Goal: Task Accomplishment & Management: Use online tool/utility

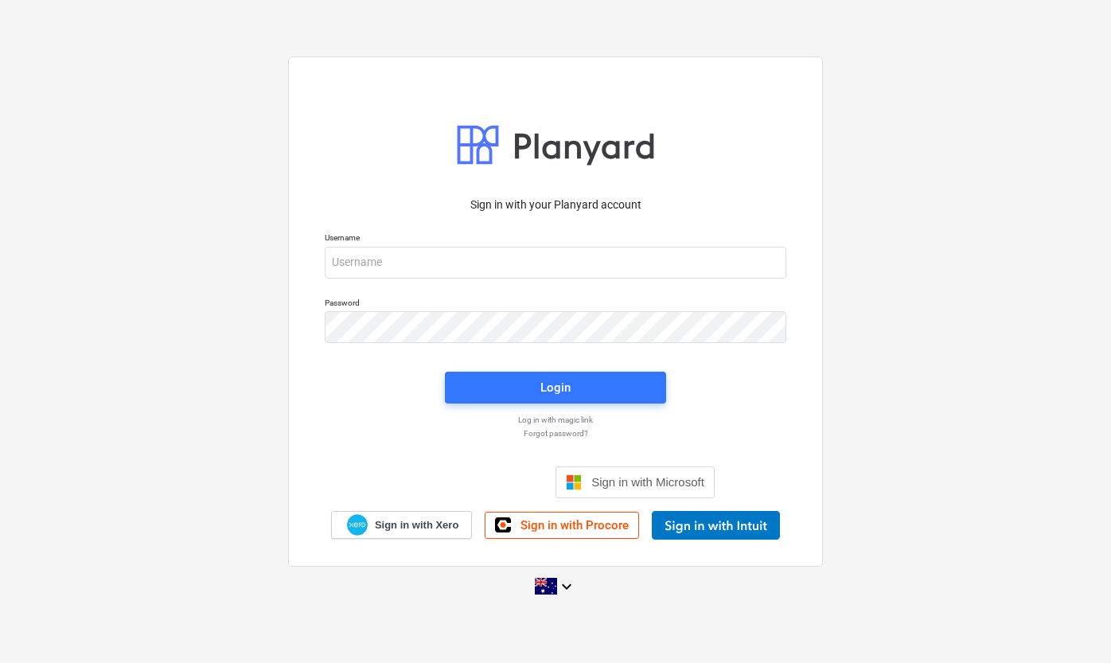
click at [895, 179] on div "Sign in with your Planyard account Username Password Login Log in with magic li…" at bounding box center [555, 331] width 1111 height 575
click at [620, 263] on input "email" at bounding box center [556, 263] width 462 height 32
click at [462, 264] on input "email" at bounding box center [556, 263] width 462 height 32
type input "[EMAIL_ADDRESS][DOMAIN_NAME]"
click at [535, 391] on span "Login" at bounding box center [555, 387] width 183 height 21
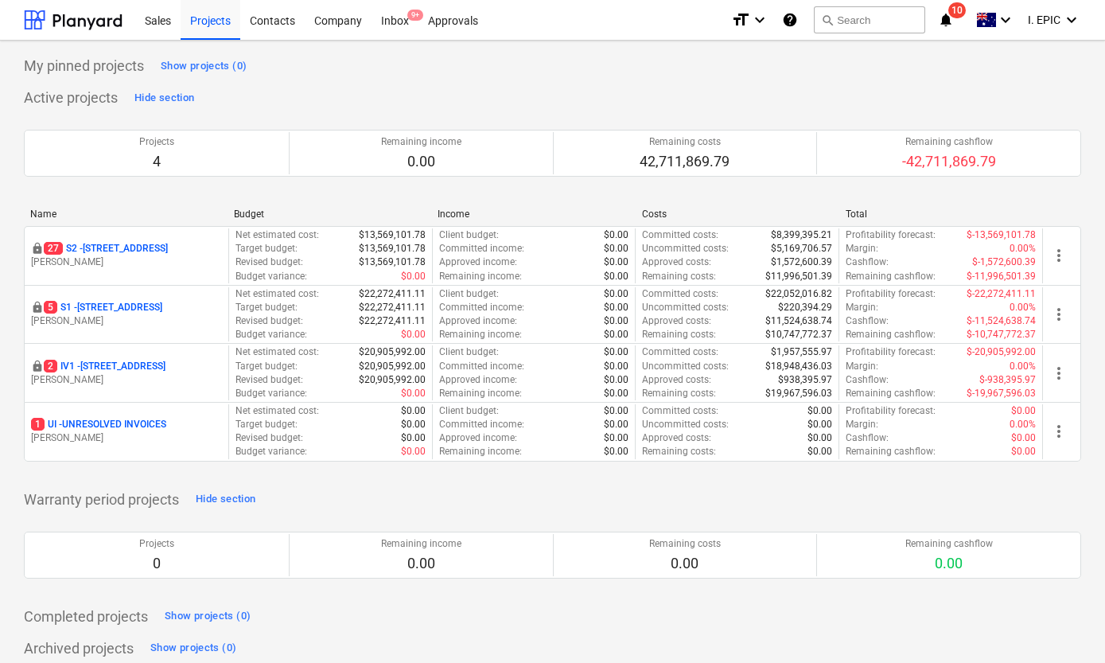
click at [150, 310] on p "5 S1 - [STREET_ADDRESS]" at bounding box center [103, 308] width 119 height 14
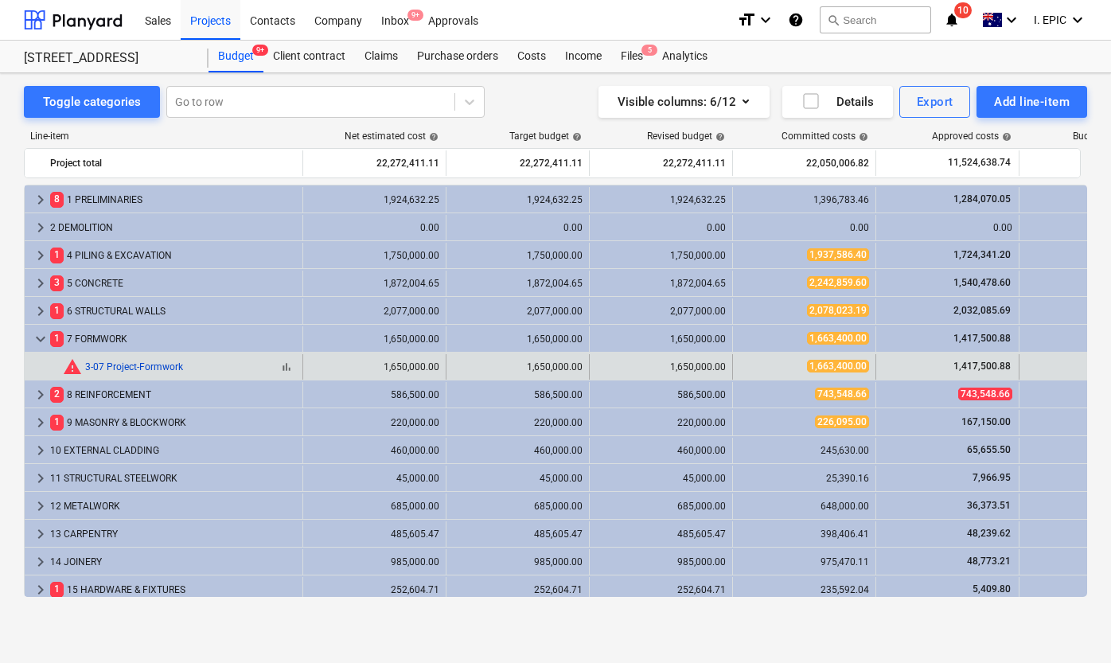
click at [166, 368] on link "3-07 Project-Formwork" at bounding box center [134, 366] width 98 height 11
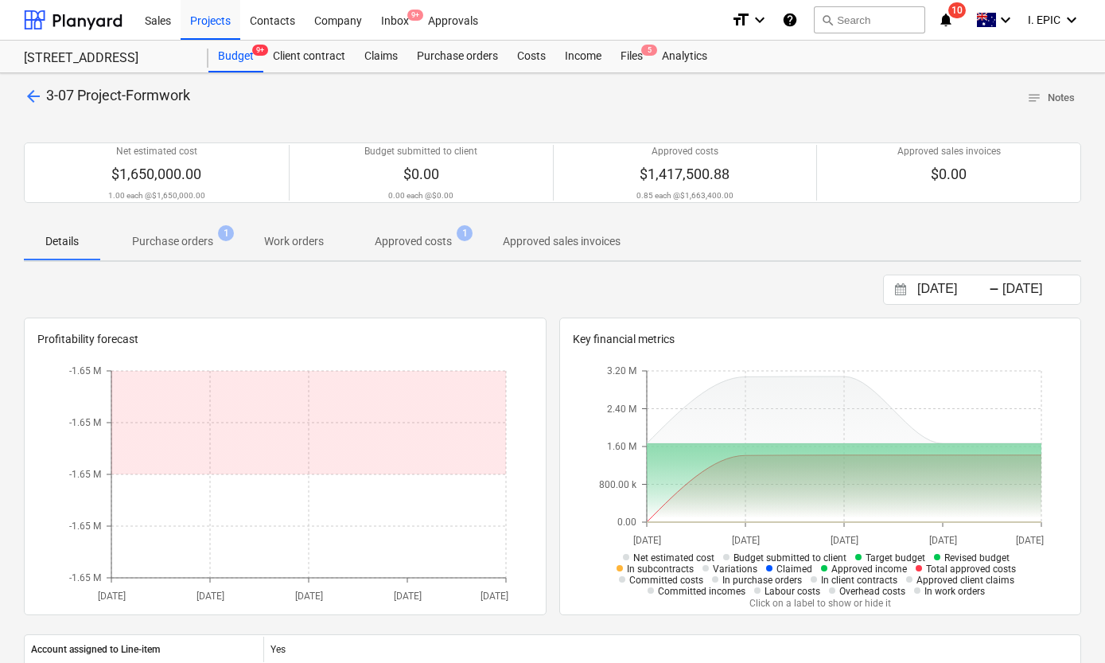
click at [173, 253] on span "Purchase orders 1" at bounding box center [172, 241] width 145 height 29
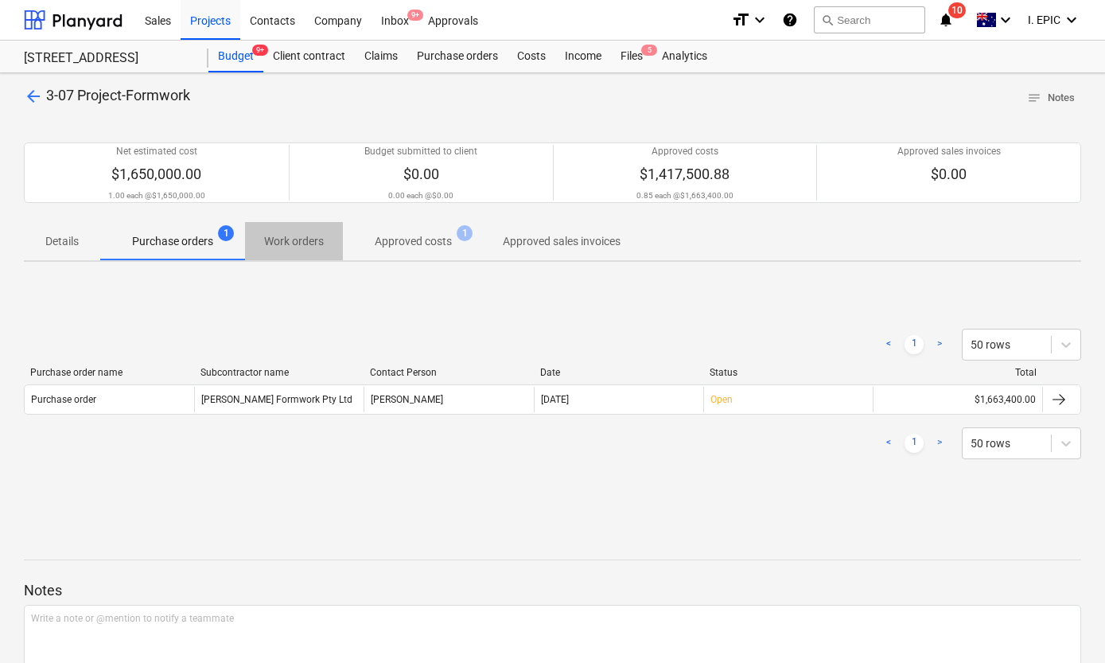
click at [314, 251] on span "Work orders" at bounding box center [294, 241] width 98 height 26
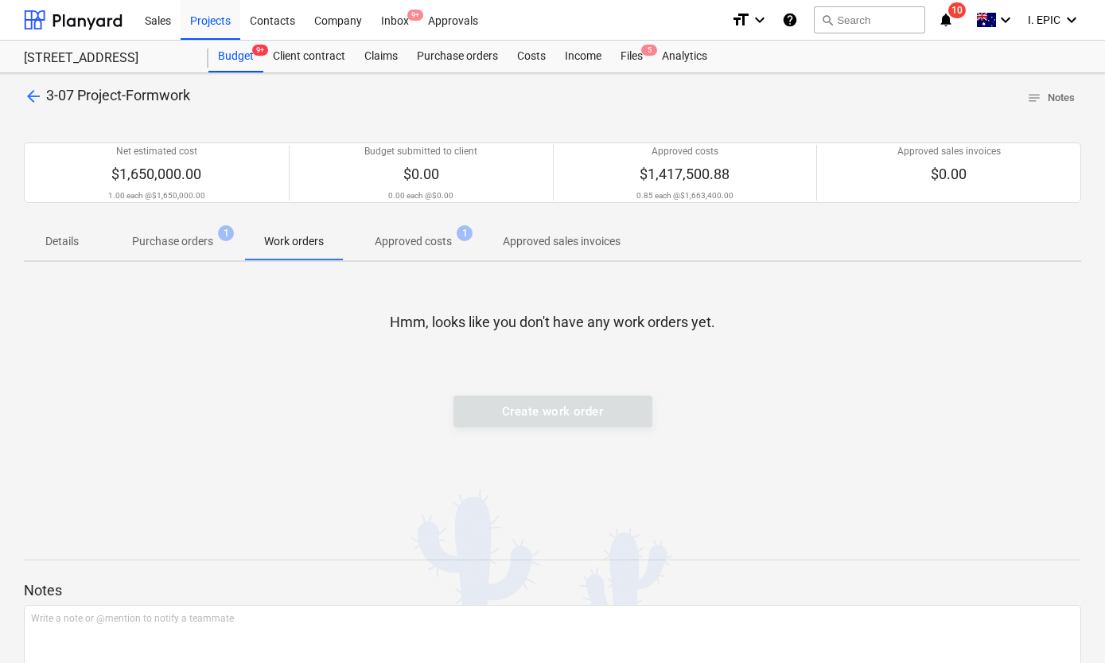
click at [410, 249] on p "Approved costs" at bounding box center [413, 241] width 77 height 17
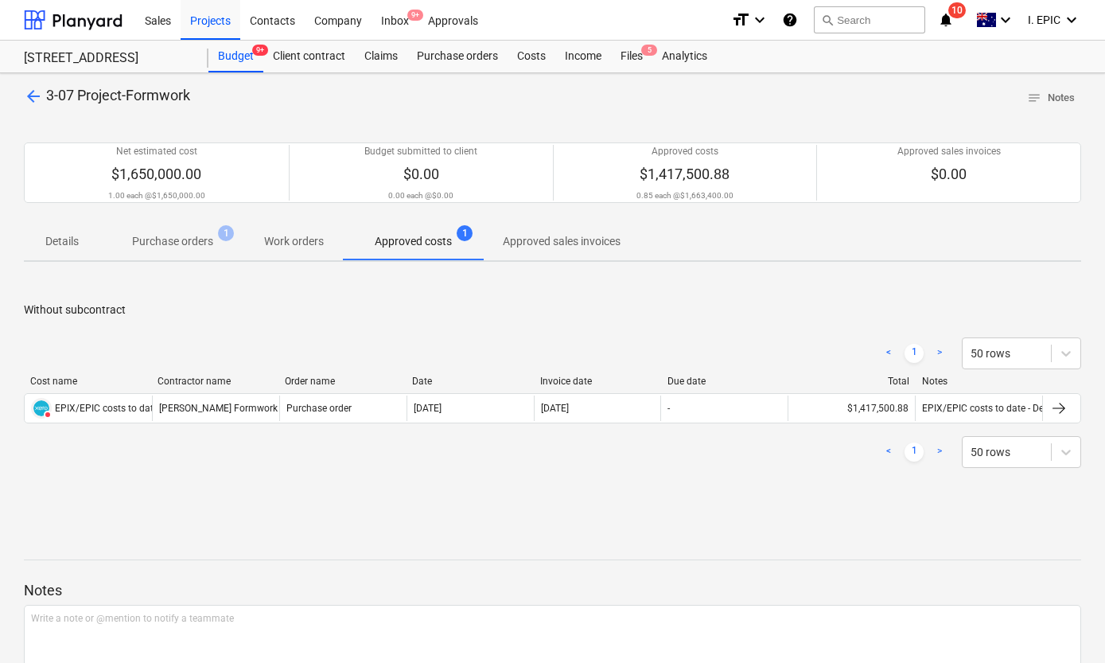
click at [475, 337] on div "< 1 > 50 rows" at bounding box center [552, 353] width 1057 height 32
click at [372, 495] on div "Without subcontract < 1 > 50 rows Cost name Contractor name Order name Date Inv…" at bounding box center [552, 394] width 1057 height 239
click at [500, 318] on div "< 1 > 50 rows Cost name Contractor name Order name Date Invoice date Due date T…" at bounding box center [552, 402] width 1057 height 169
click at [489, 328] on div "< 1 > 50 rows Cost name Contractor name Order name Date Invoice date Due date T…" at bounding box center [552, 402] width 1057 height 169
click at [298, 253] on span "Work orders" at bounding box center [294, 241] width 98 height 26
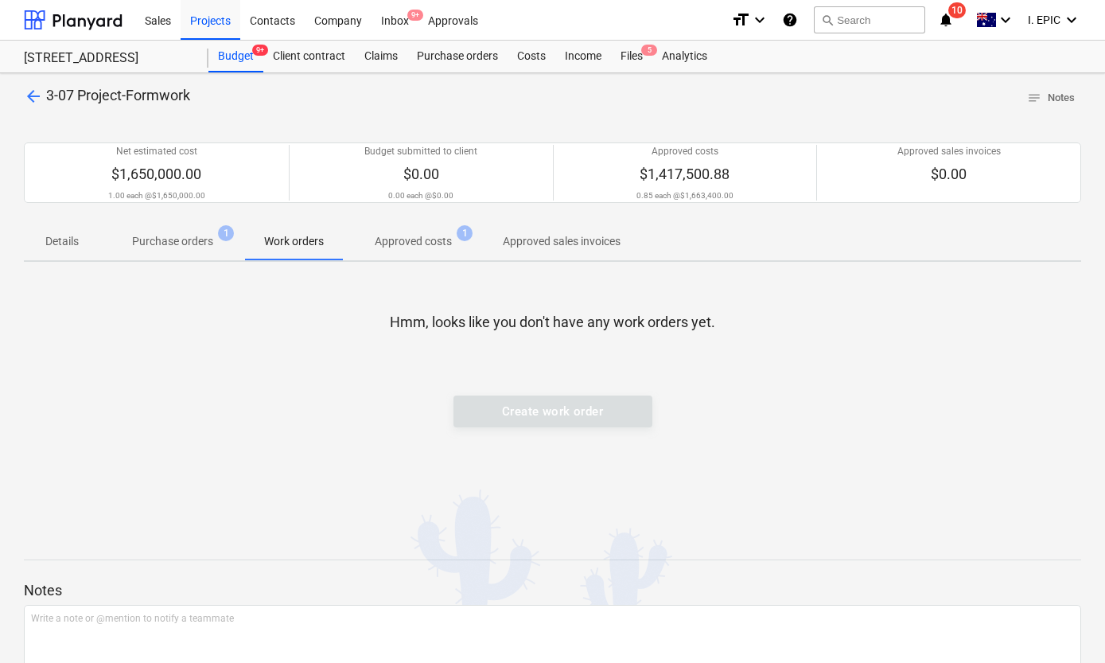
click at [145, 228] on span "Purchase orders 1" at bounding box center [172, 241] width 145 height 29
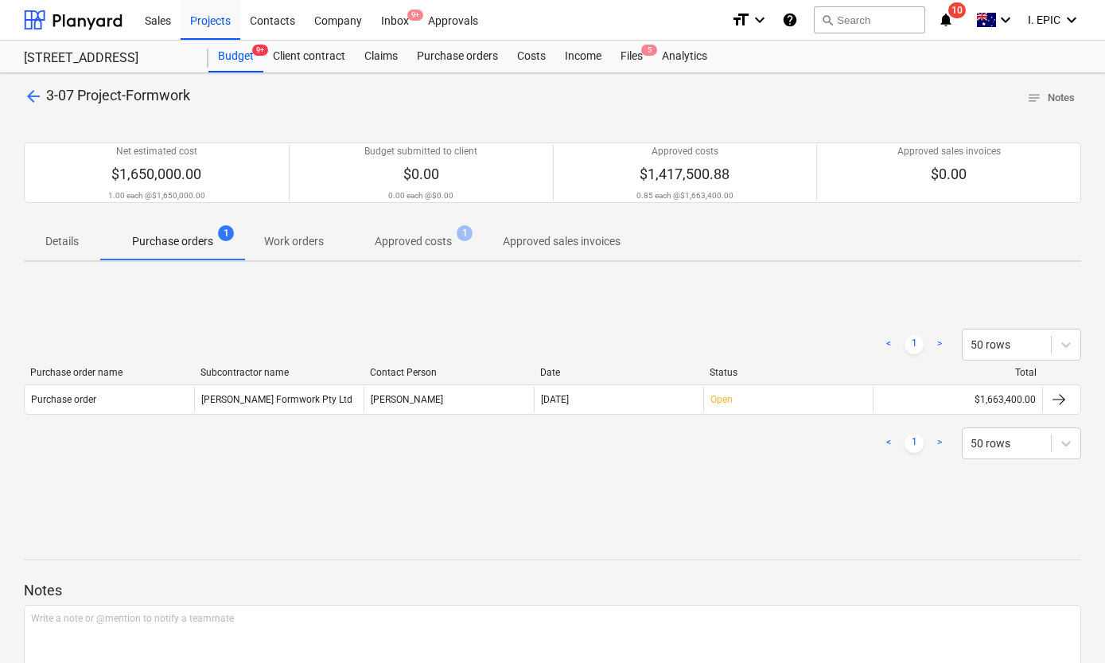
click at [296, 246] on p "Work orders" at bounding box center [294, 241] width 60 height 17
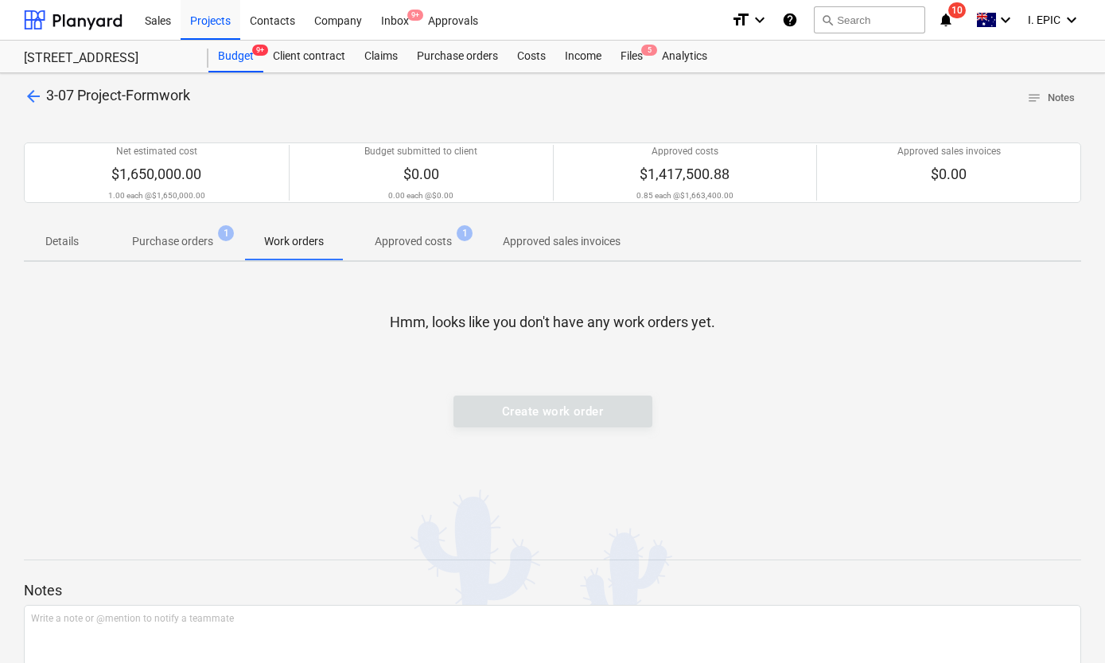
click at [416, 241] on p "Approved costs" at bounding box center [413, 241] width 77 height 17
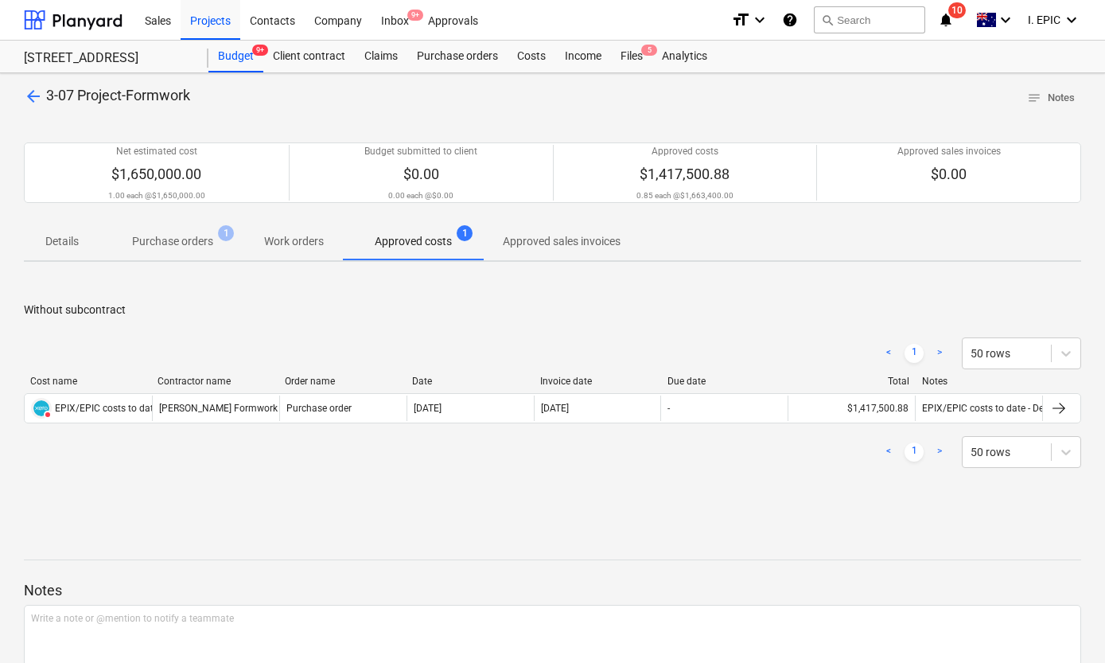
drag, startPoint x: 555, startPoint y: 107, endPoint x: 565, endPoint y: 101, distance: 11.1
click at [556, 107] on div "arrow_back 3-07 Project-Formwork notes Notes" at bounding box center [552, 98] width 1057 height 25
click at [635, 39] on div "Sales Projects Contacts Company Inbox 9+ Approvals" at bounding box center [426, 20] width 583 height 40
click at [638, 56] on div "Files 5" at bounding box center [631, 57] width 41 height 32
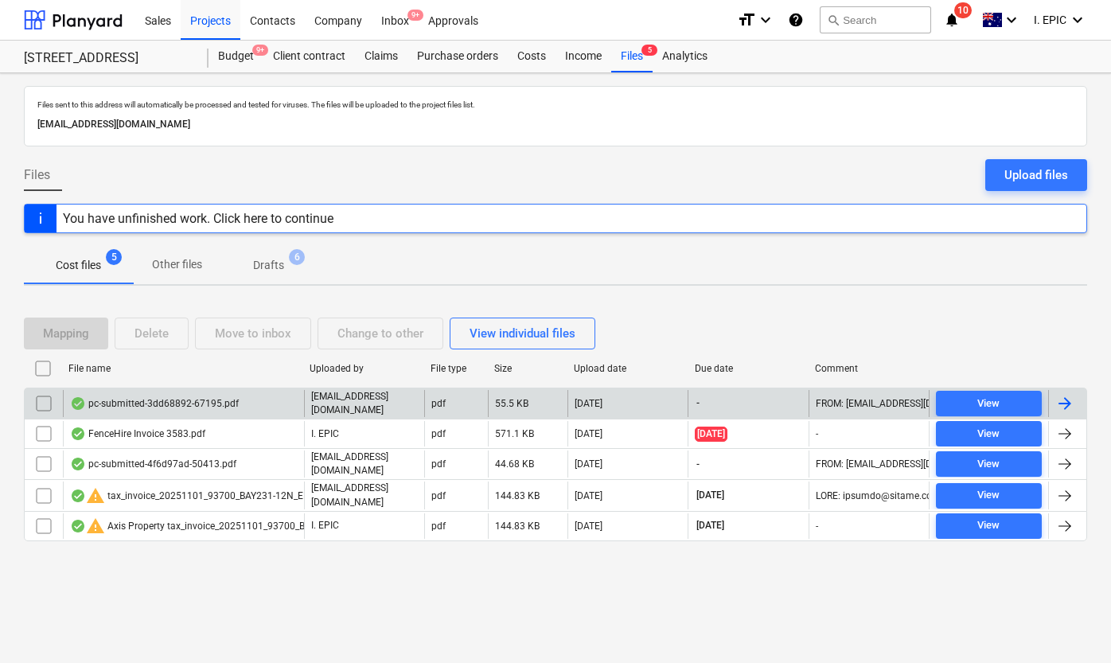
click at [232, 403] on div "pc-submitted-3dd68892-67195.pdf" at bounding box center [154, 403] width 169 height 13
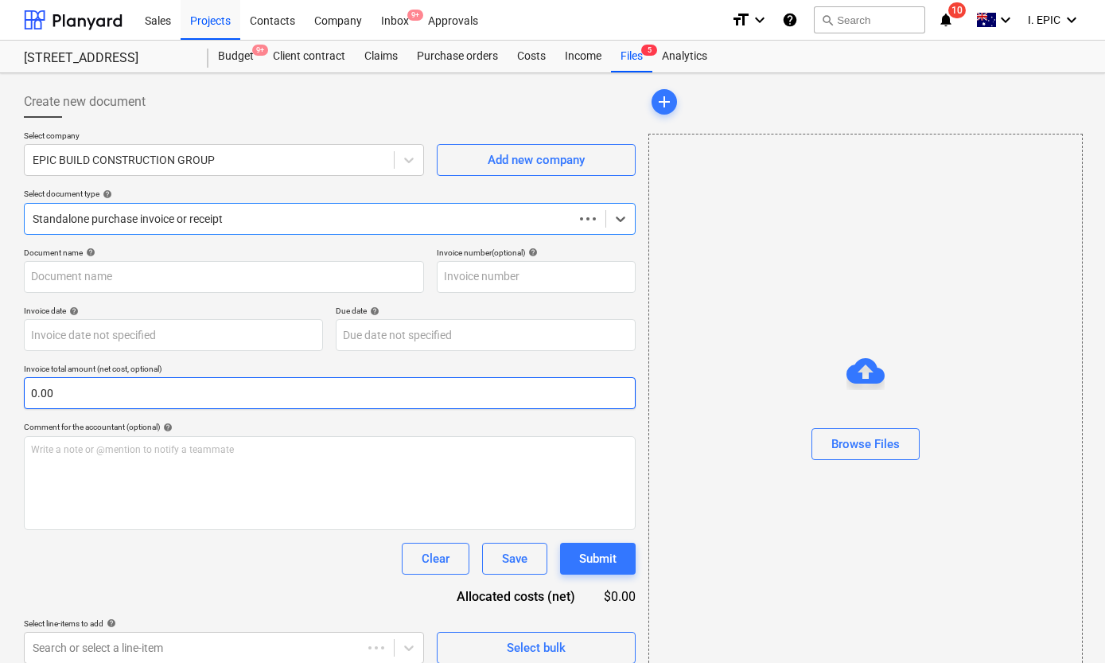
type input "pc-submitted-3dd68892-67195.pdf"
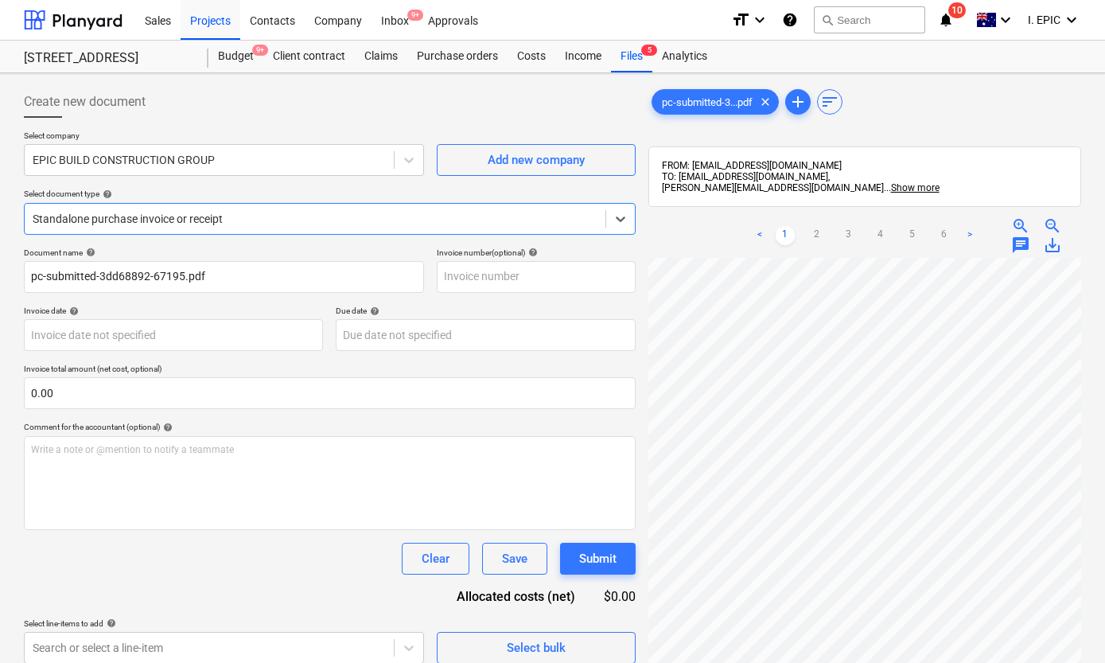
scroll to position [169, 0]
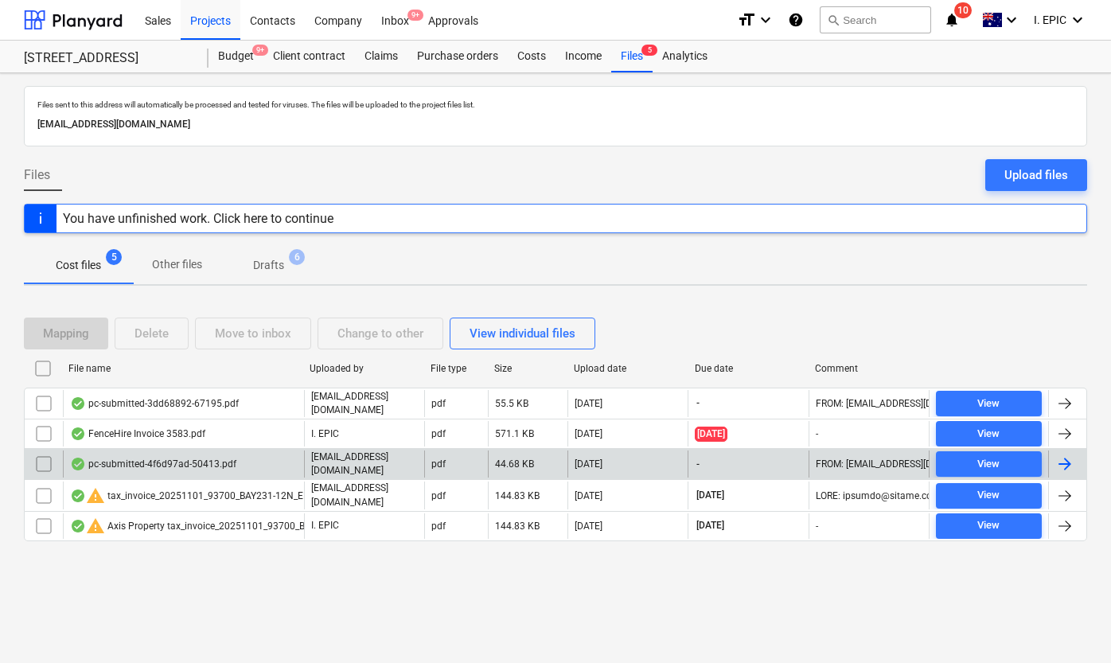
click at [216, 458] on div "pc-submitted-4f6d97ad-50413.pdf" at bounding box center [153, 464] width 166 height 13
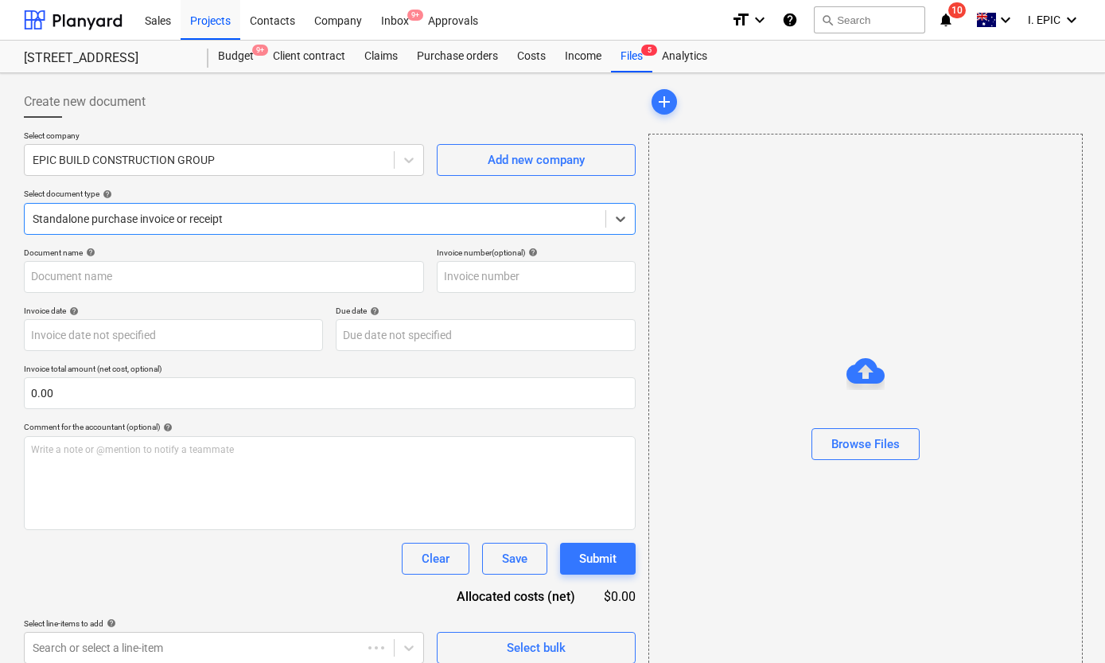
type input "pc-submitted-4f6d97ad-50413.pdf"
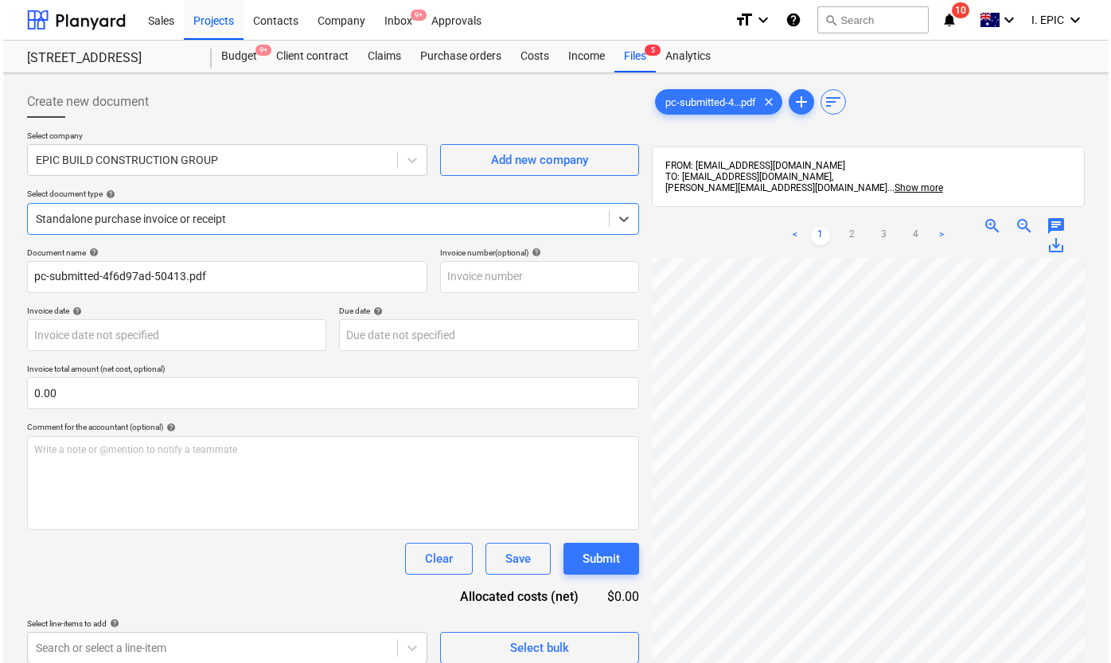
scroll to position [144, 0]
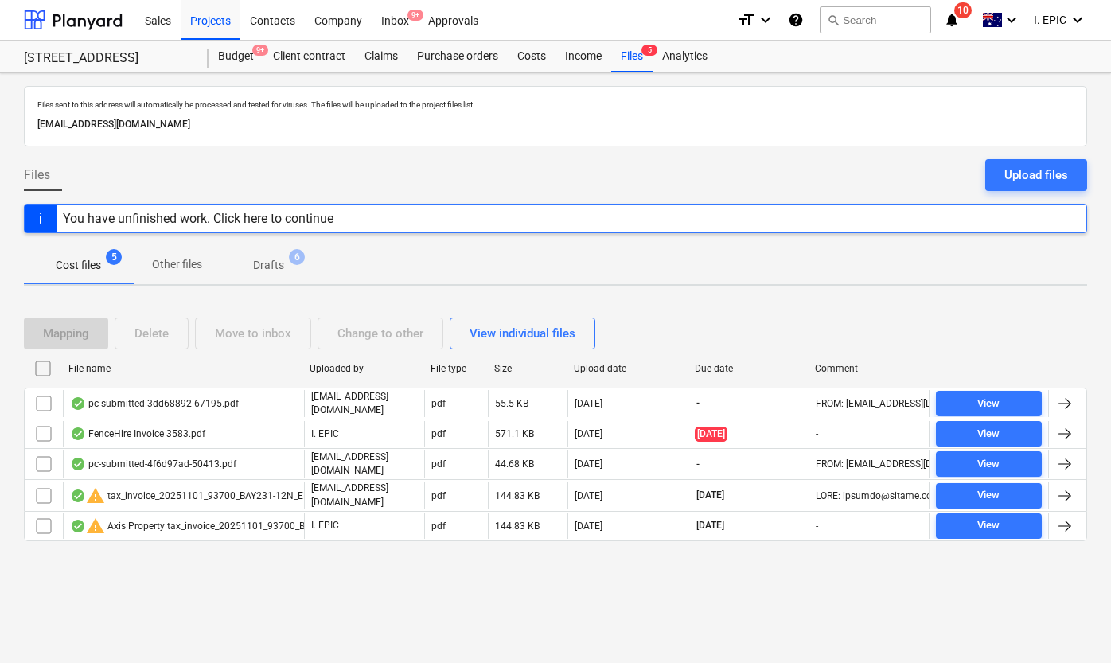
drag, startPoint x: 644, startPoint y: 268, endPoint x: 446, endPoint y: 262, distance: 198.2
click at [640, 271] on div "Cost files 5 Other files Drafts 6" at bounding box center [555, 265] width 1063 height 38
click at [276, 256] on span "Drafts 6" at bounding box center [268, 265] width 95 height 29
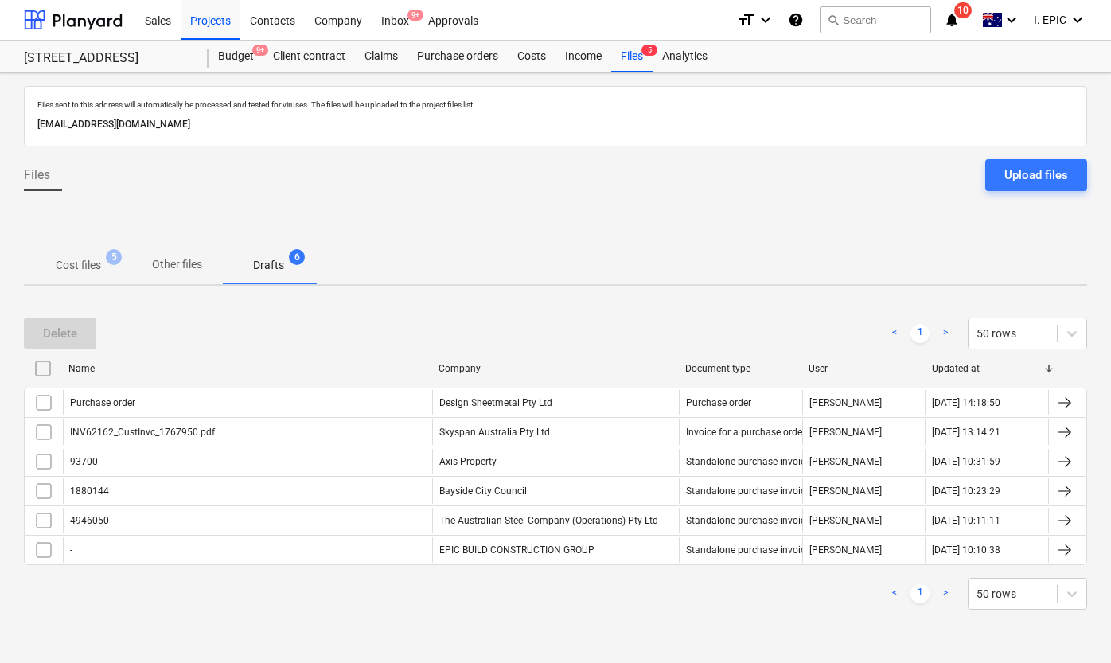
click at [386, 610] on div "< 1 > 50 rows" at bounding box center [555, 593] width 1063 height 45
click at [683, 264] on div "Cost files 5 Other files Drafts 6" at bounding box center [555, 265] width 1063 height 38
click at [611, 325] on div "Delete < 1 > 50 rows" at bounding box center [555, 333] width 1063 height 32
drag, startPoint x: 398, startPoint y: 622, endPoint x: 410, endPoint y: 622, distance: 11.9
click at [398, 622] on div "Delete < 1 > 50 rows Name Company Document type User Updated at Purchase order …" at bounding box center [555, 463] width 1063 height 330
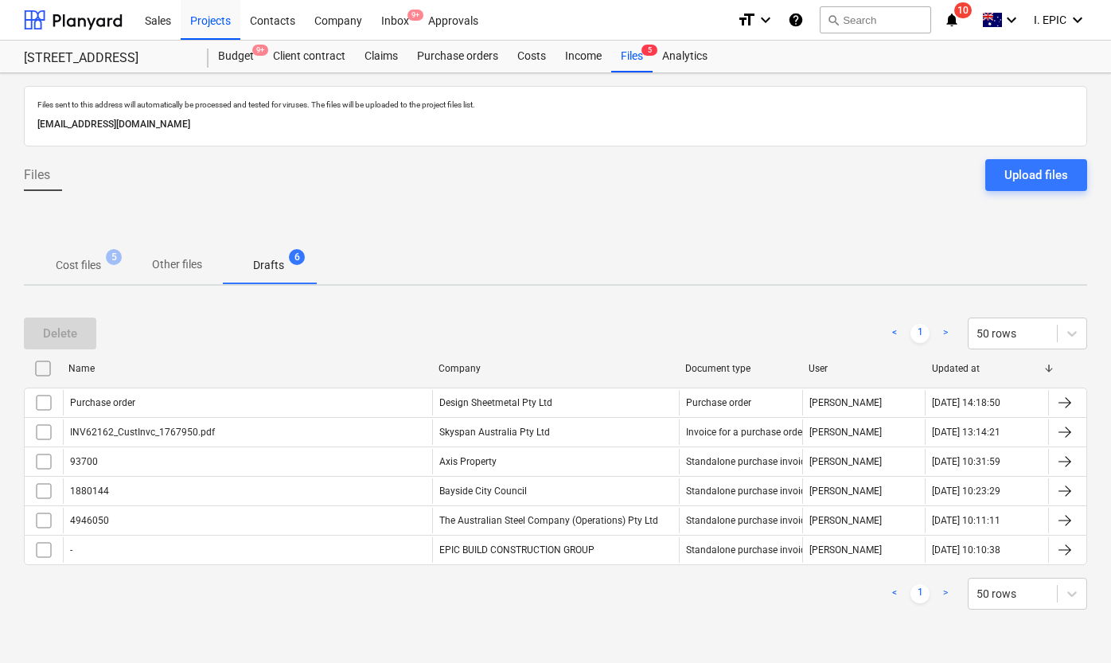
drag, startPoint x: 464, startPoint y: 649, endPoint x: 446, endPoint y: 650, distance: 17.6
click at [464, 649] on div "Files sent to this address will automatically be processed and tested for virus…" at bounding box center [555, 368] width 1111 height 590
click at [562, 219] on div at bounding box center [555, 225] width 1063 height 42
click at [649, 204] on div at bounding box center [555, 225] width 1063 height 42
click at [49, 123] on p "[EMAIL_ADDRESS][DOMAIN_NAME]" at bounding box center [555, 124] width 1036 height 17
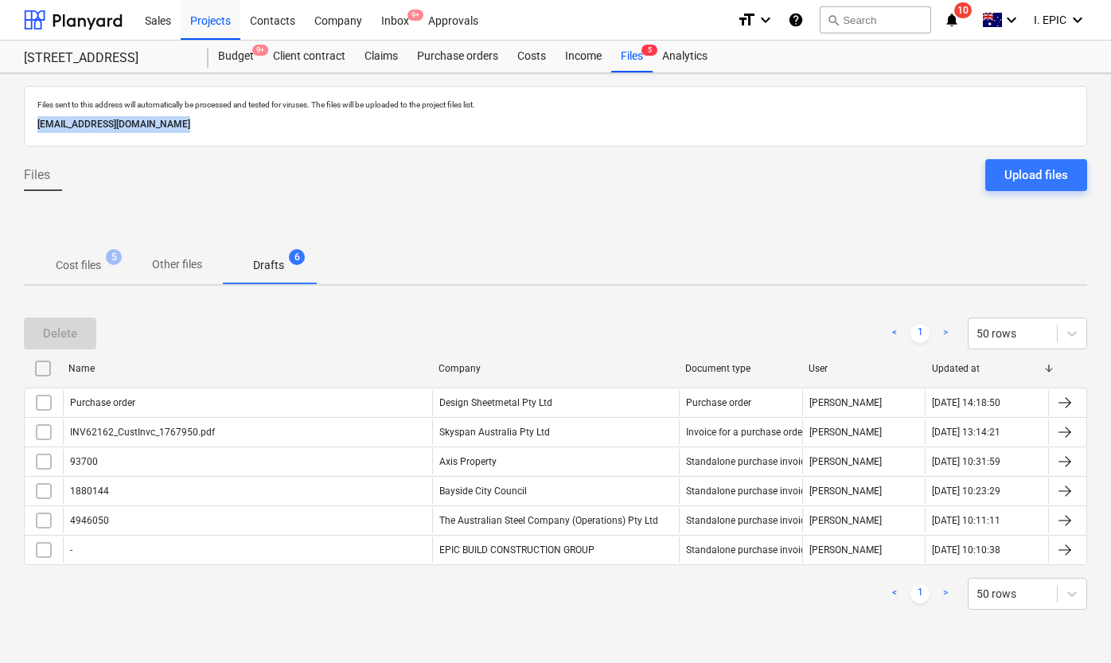
drag, startPoint x: 49, startPoint y: 123, endPoint x: 321, endPoint y: 123, distance: 272.9
click at [321, 123] on p "[EMAIL_ADDRESS][DOMAIN_NAME]" at bounding box center [555, 124] width 1036 height 17
copy p "[EMAIL_ADDRESS][DOMAIN_NAME]"
click at [860, 21] on button "search Search" at bounding box center [875, 19] width 111 height 27
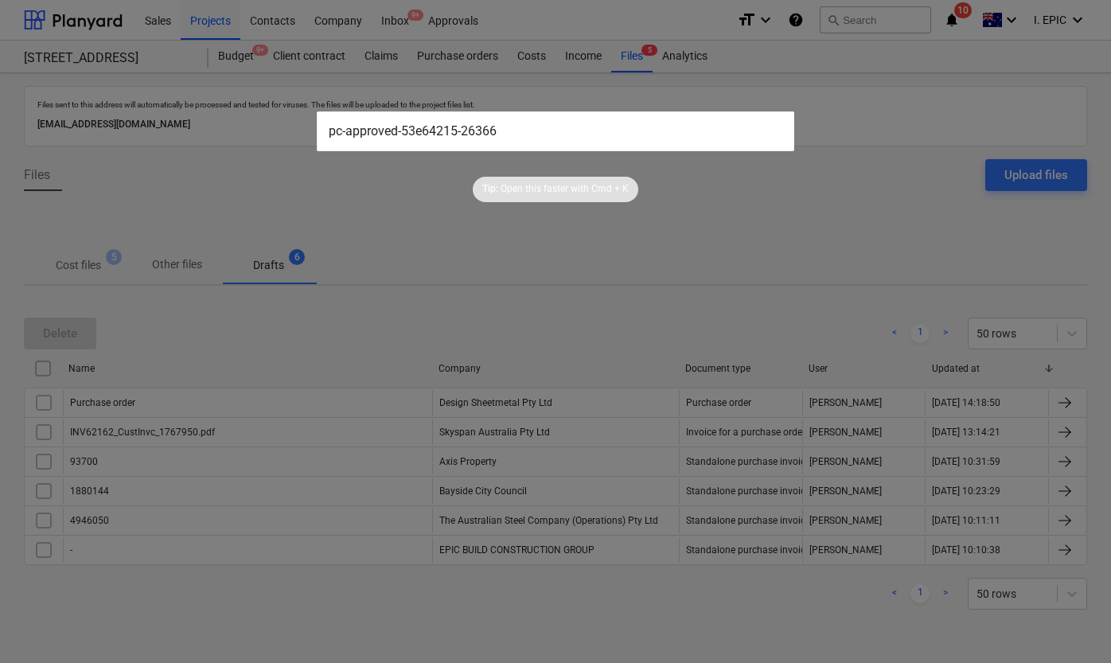
type input "pc-approved-53e64215-26366"
click at [638, 133] on input "pc-approved-53e64215-26366" at bounding box center [555, 131] width 477 height 40
click at [638, 134] on input "pc-approved-53e64215-26366" at bounding box center [555, 131] width 477 height 40
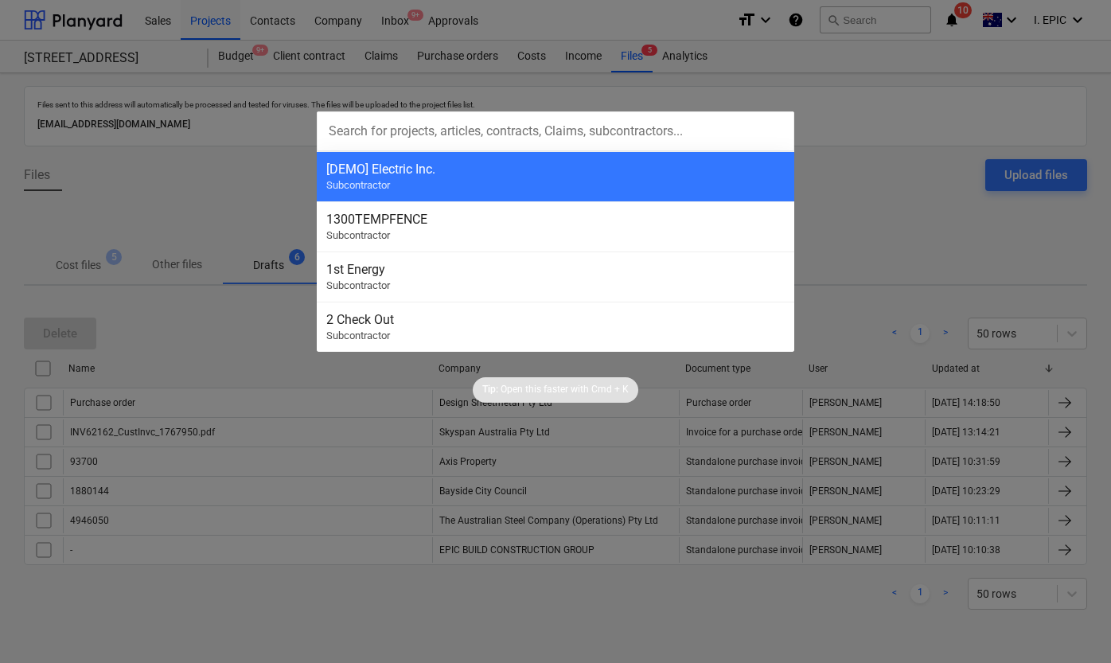
drag, startPoint x: 923, startPoint y: 206, endPoint x: 898, endPoint y: 231, distance: 34.9
click at [922, 206] on div at bounding box center [555, 331] width 1111 height 663
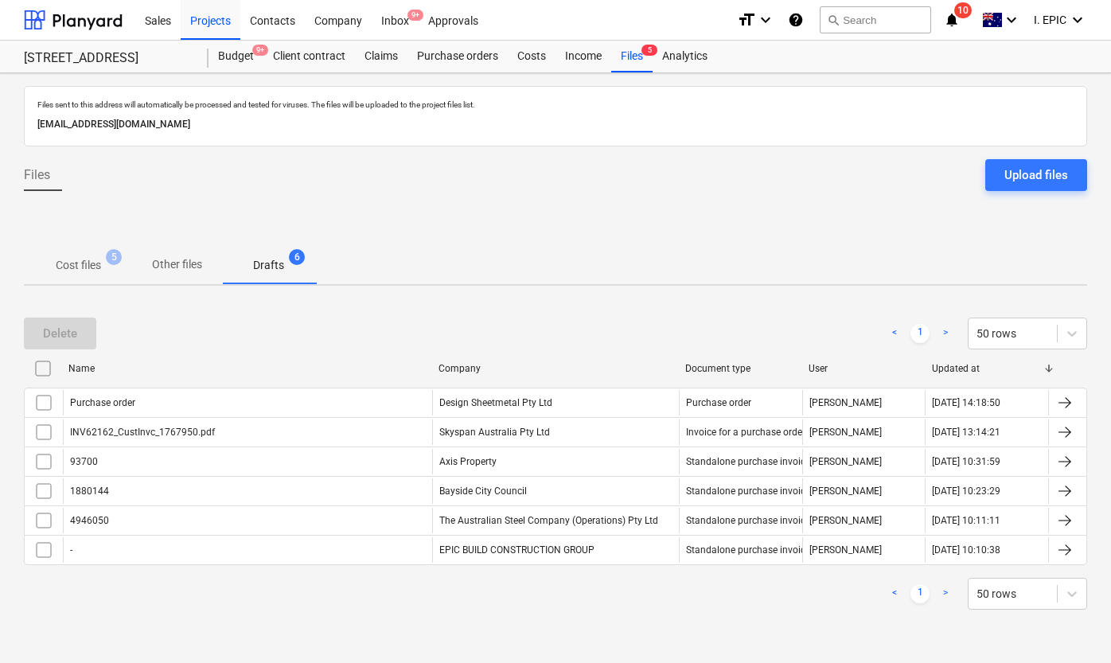
click at [881, 228] on div at bounding box center [555, 225] width 1063 height 42
click at [48, 121] on p "[EMAIL_ADDRESS][DOMAIN_NAME]" at bounding box center [555, 124] width 1036 height 17
drag, startPoint x: 48, startPoint y: 121, endPoint x: 317, endPoint y: 134, distance: 270.0
click at [317, 134] on div "[EMAIL_ADDRESS][DOMAIN_NAME]" at bounding box center [555, 124] width 1042 height 23
copy p "[EMAIL_ADDRESS][DOMAIN_NAME]"
